Goal: Navigation & Orientation: Find specific page/section

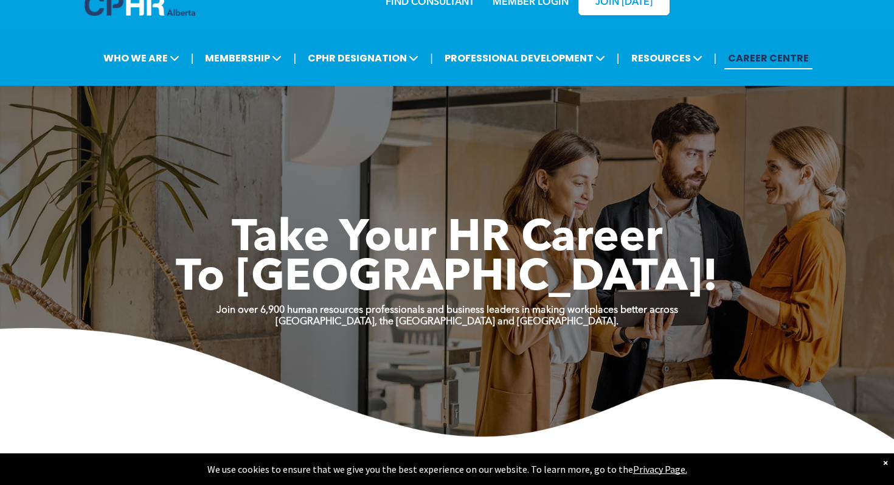
scroll to position [31, 0]
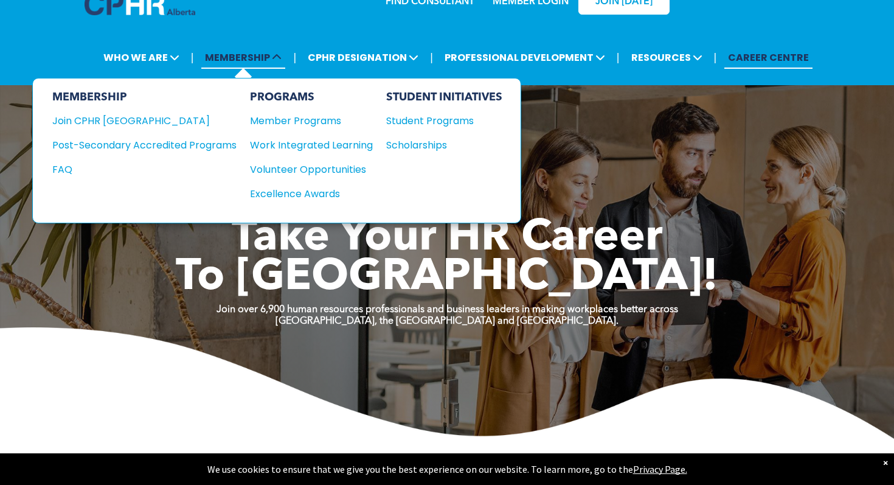
click at [268, 55] on span "MEMBERSHIP" at bounding box center [243, 57] width 84 height 23
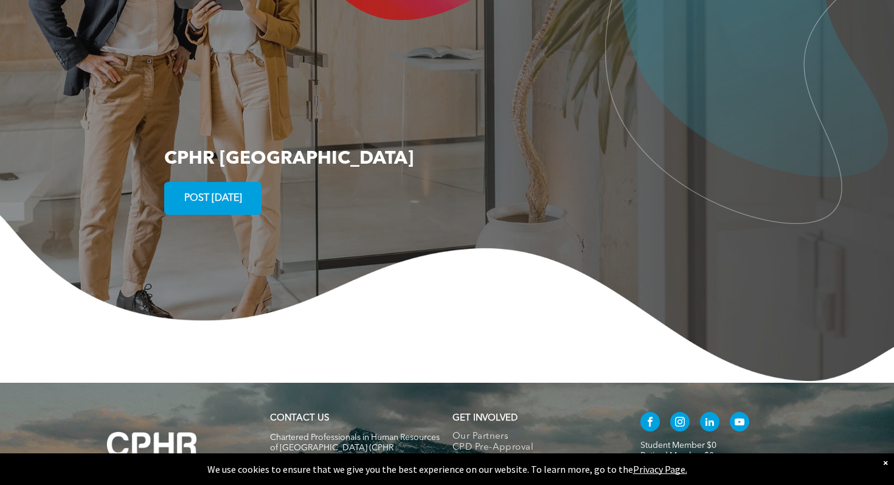
scroll to position [2337, 0]
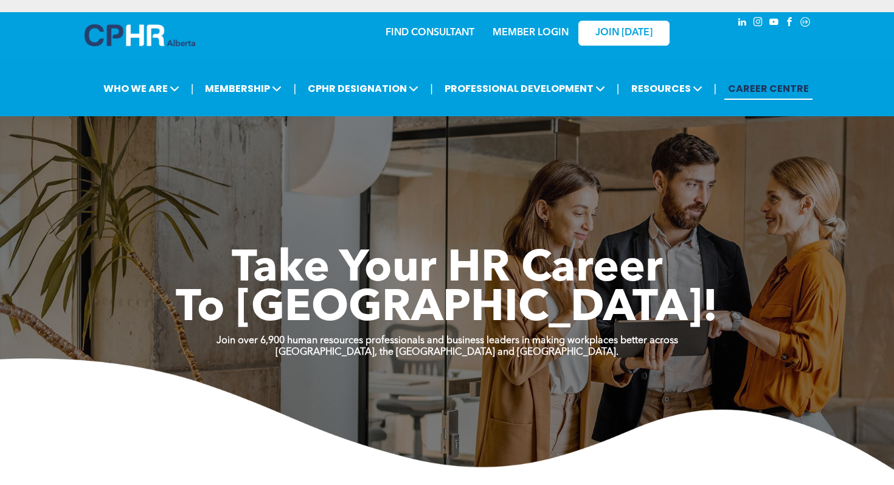
click at [513, 29] on link "MEMBER LOGIN" at bounding box center [531, 33] width 76 height 10
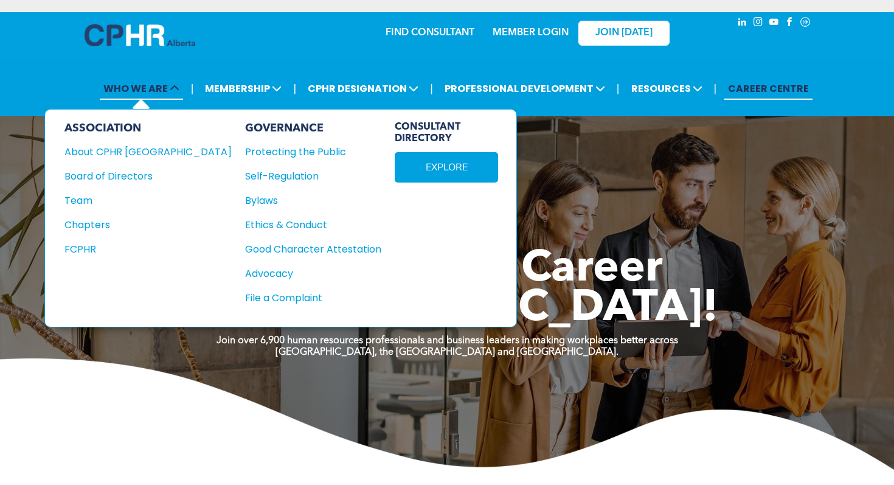
click at [166, 91] on span "WHO WE ARE" at bounding box center [141, 88] width 83 height 23
click at [154, 148] on div "About CPHR [GEOGRAPHIC_DATA]" at bounding box center [139, 151] width 151 height 15
